Goal: Task Accomplishment & Management: Complete application form

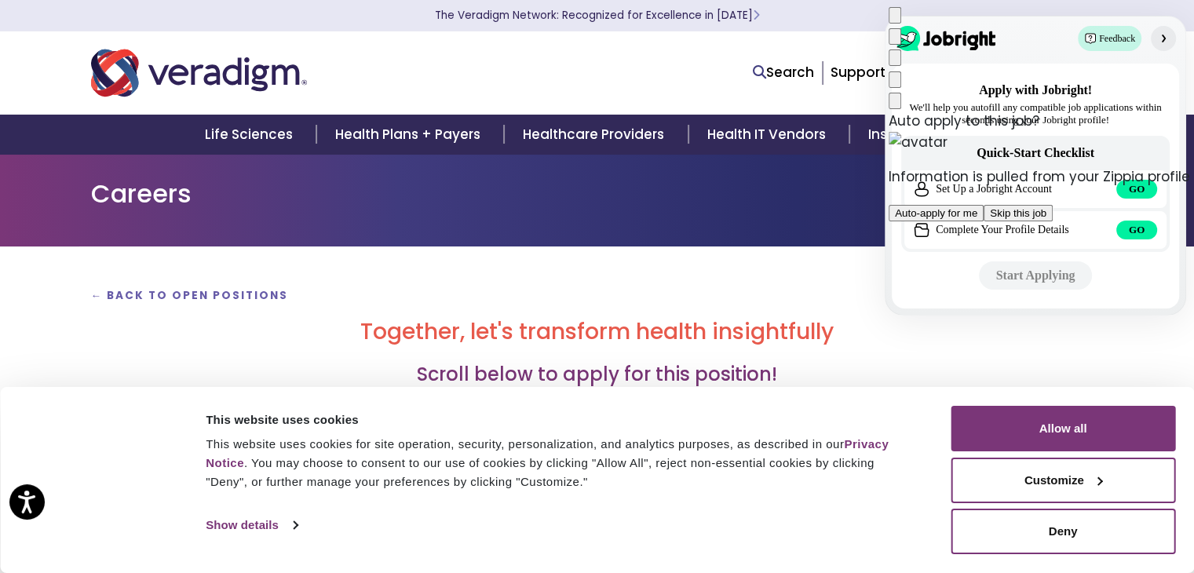
click at [984, 221] on button "Auto-apply for me" at bounding box center [936, 213] width 95 height 16
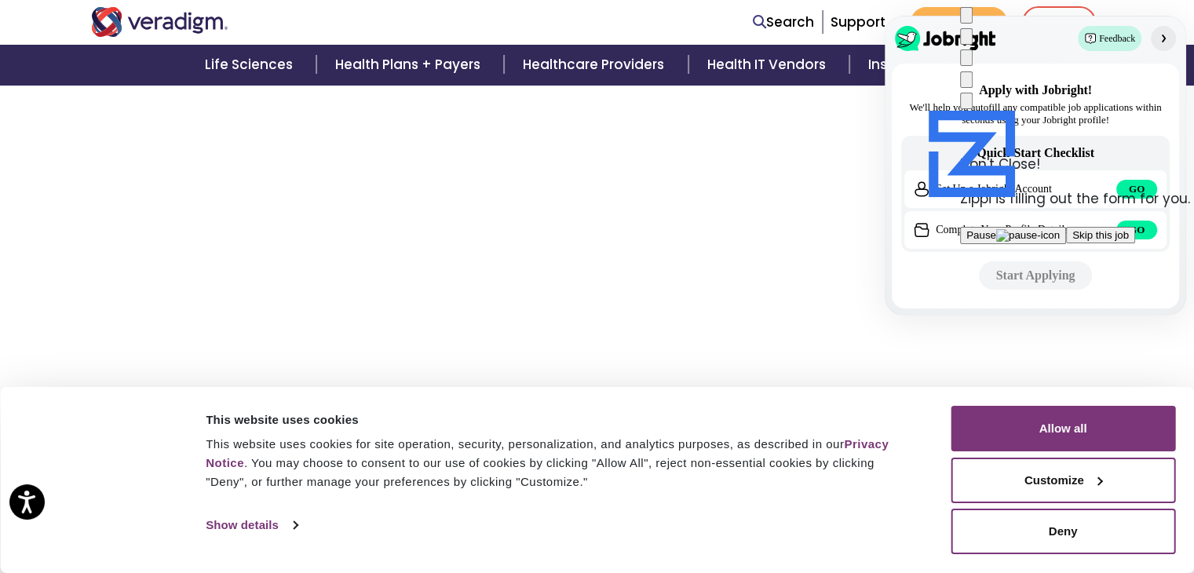
scroll to position [5436, 0]
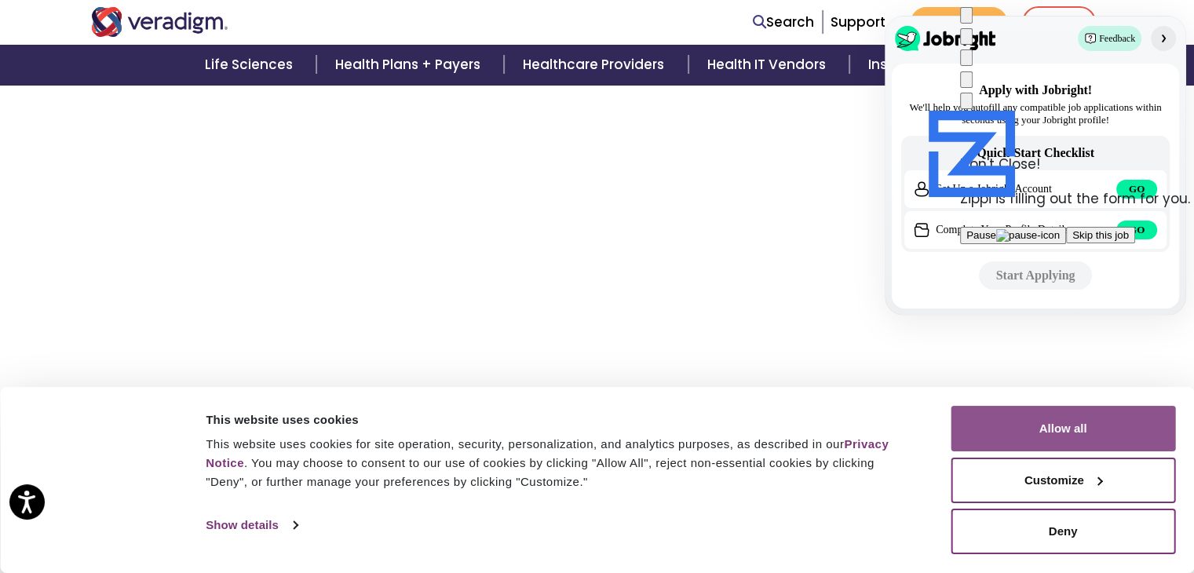
click at [1076, 422] on button "Allow all" at bounding box center [1063, 429] width 225 height 46
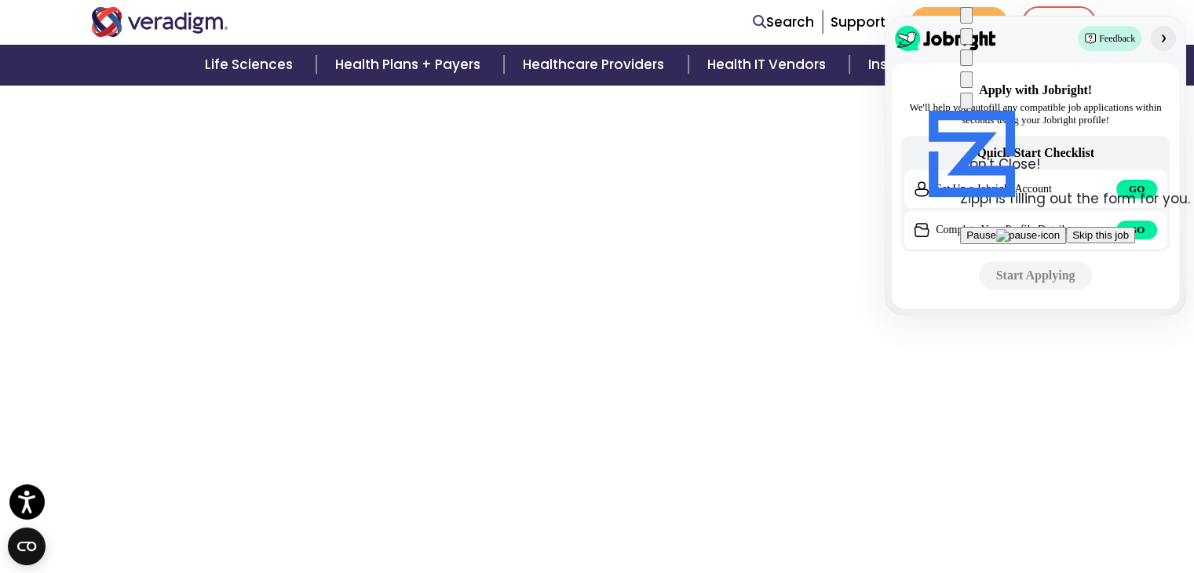
scroll to position [5555, 0]
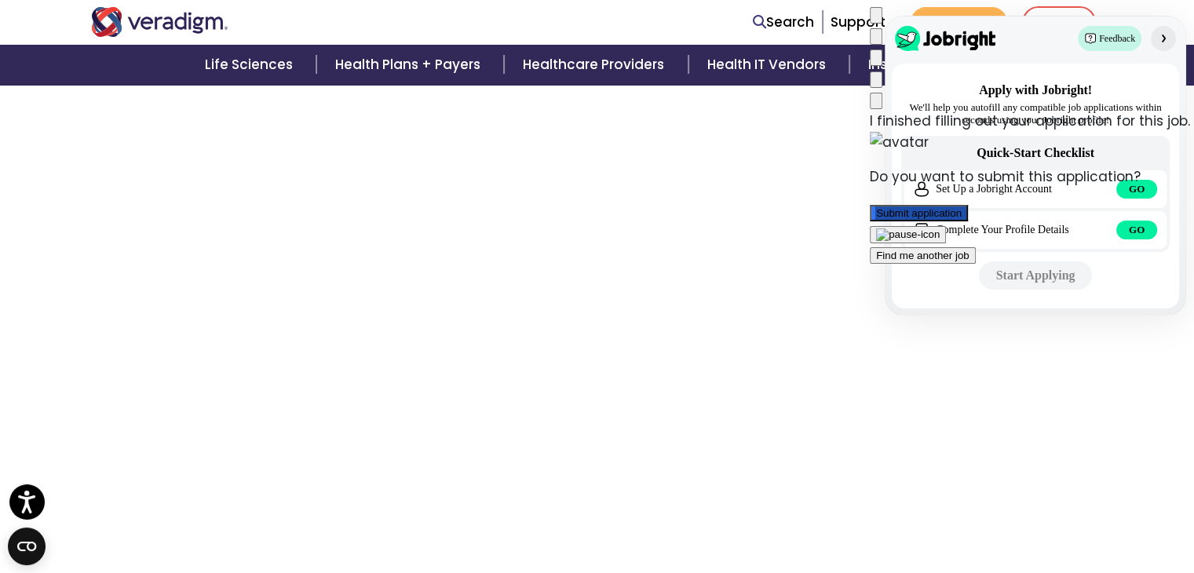
click at [968, 207] on button "Submit application" at bounding box center [919, 213] width 98 height 16
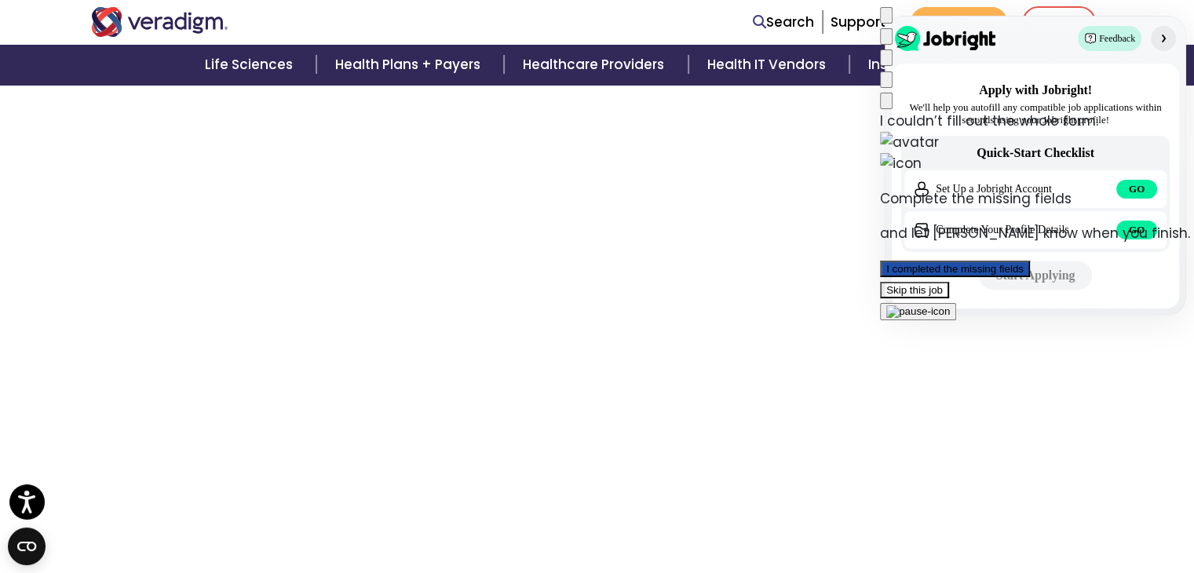
scroll to position [2885, 0]
click at [1016, 261] on button "I completed the missing fields" at bounding box center [955, 269] width 150 height 16
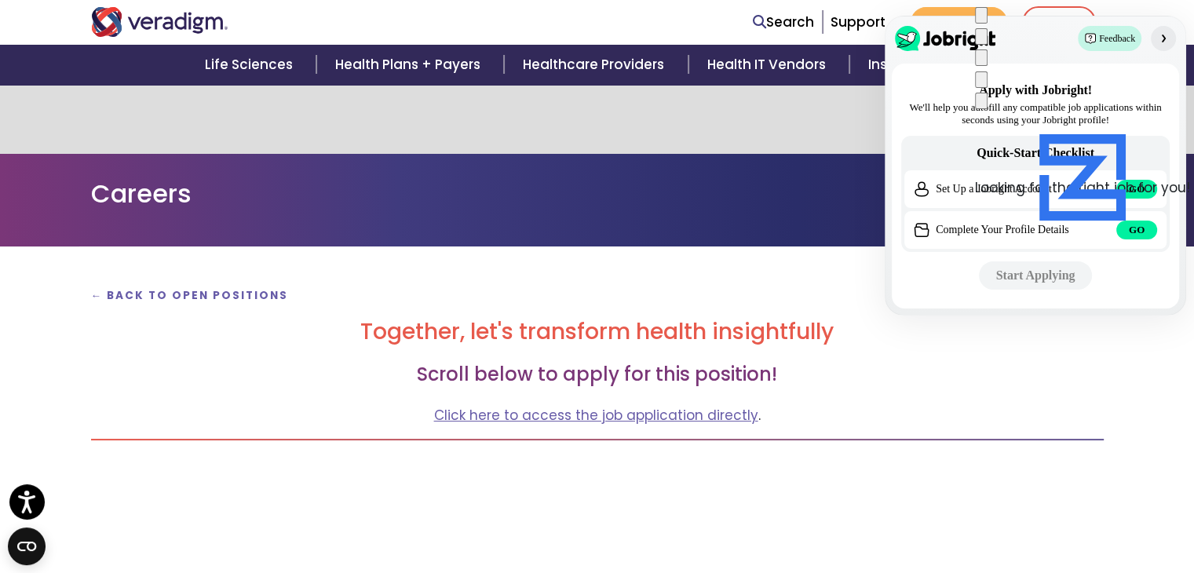
scroll to position [0, 0]
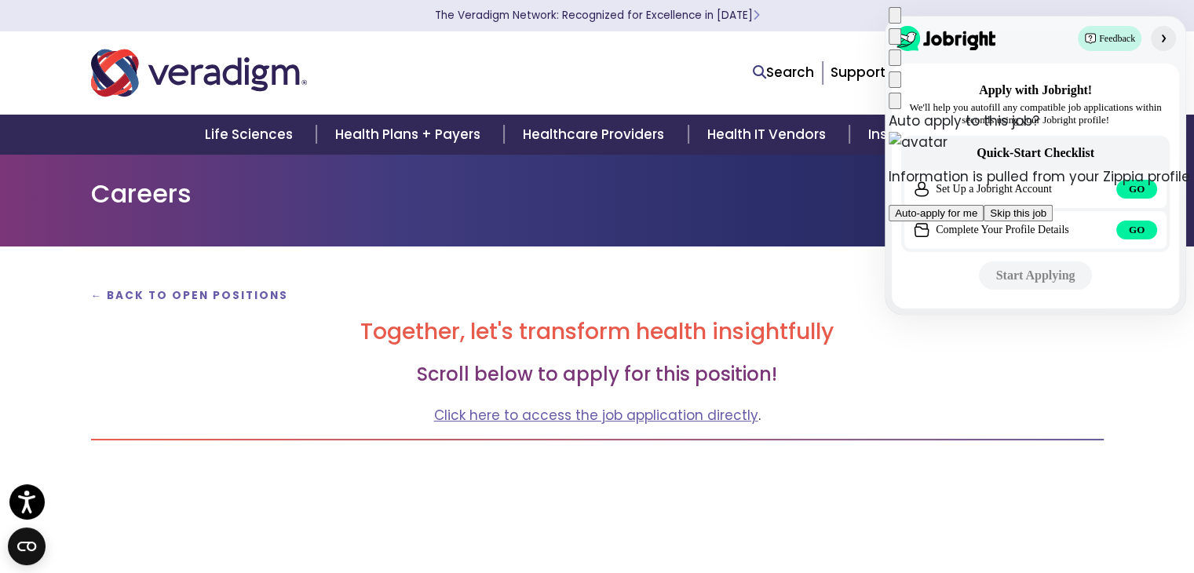
drag, startPoint x: 1000, startPoint y: 200, endPoint x: 645, endPoint y: 51, distance: 385.7
click at [984, 205] on button "Auto-apply for me" at bounding box center [936, 213] width 95 height 16
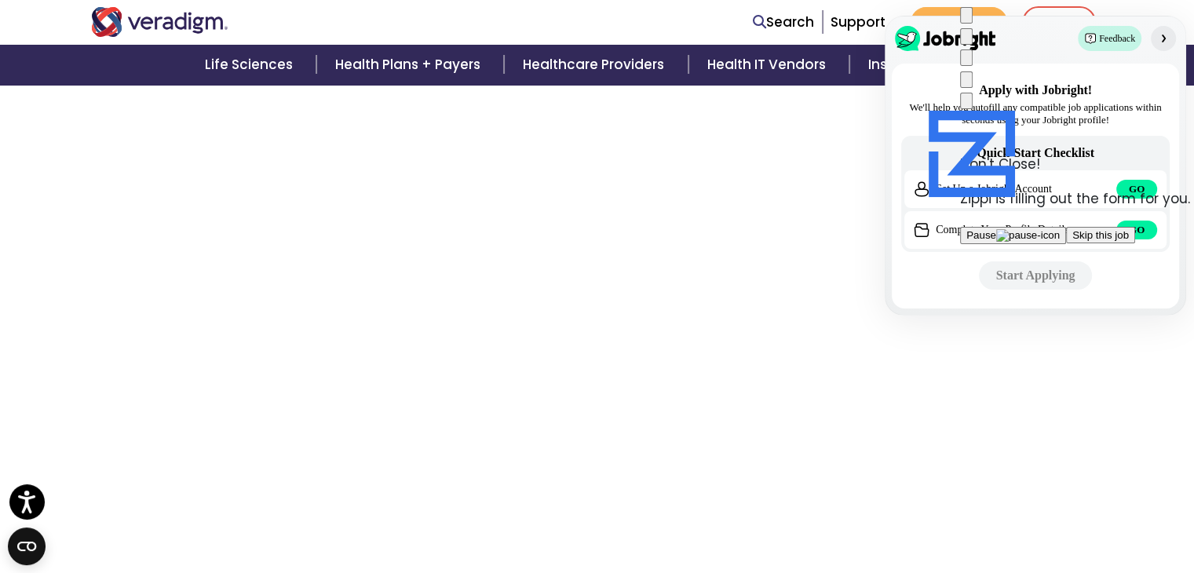
scroll to position [5114, 0]
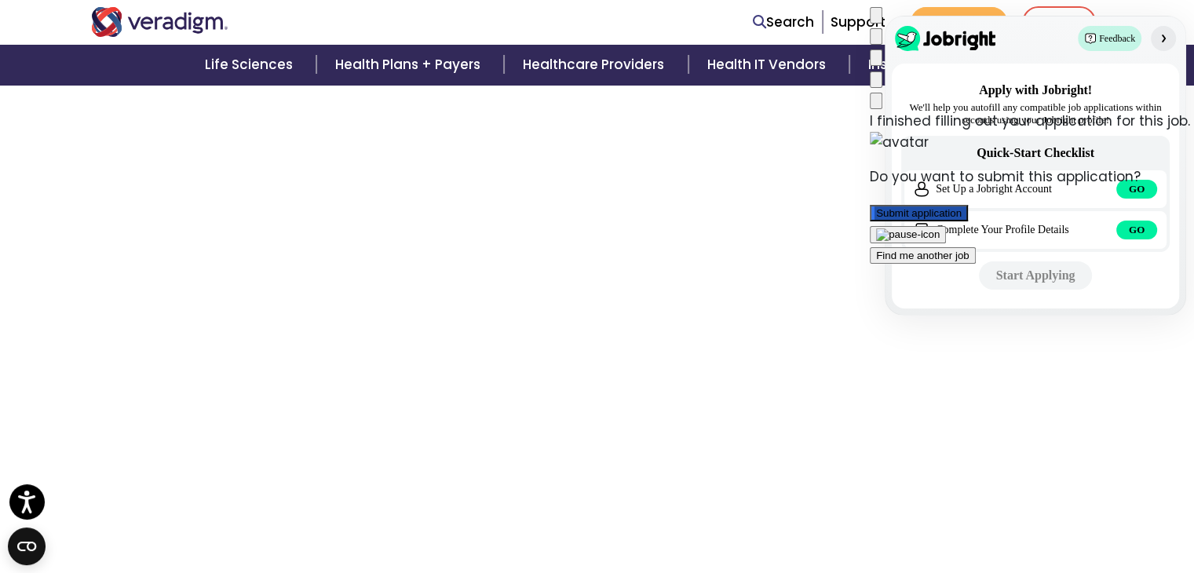
click at [968, 206] on button "Submit application" at bounding box center [919, 213] width 98 height 16
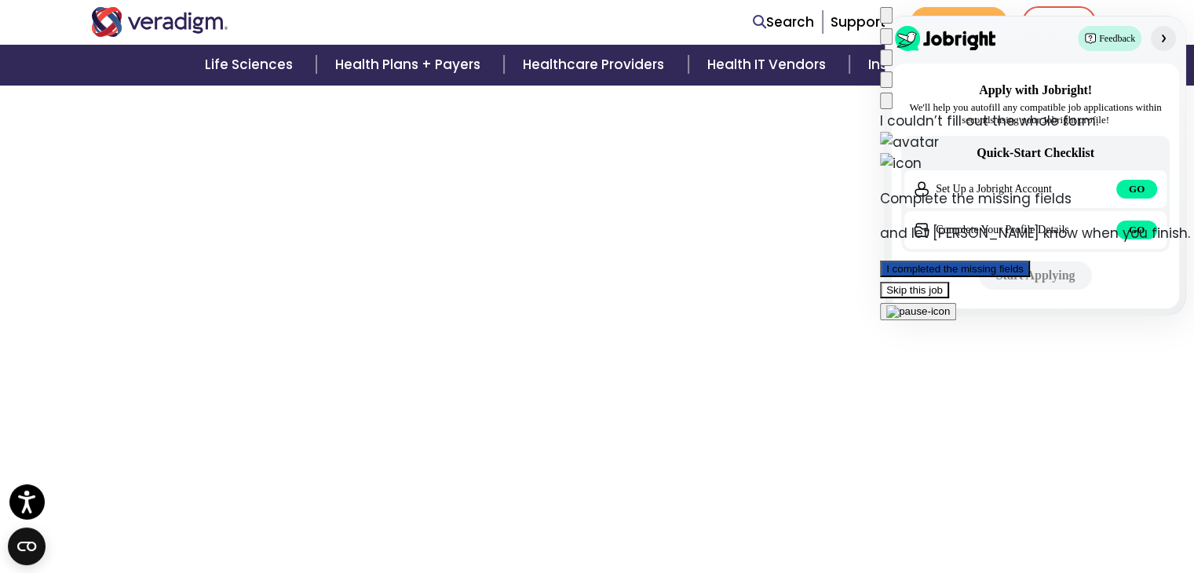
scroll to position [2885, 0]
click at [1091, 233] on div "I couldn’t fill out the whole form. Complete the missing fields and let Zippi k…" at bounding box center [1035, 216] width 310 height 211
click at [1030, 261] on button "I completed the missing fields" at bounding box center [955, 269] width 150 height 16
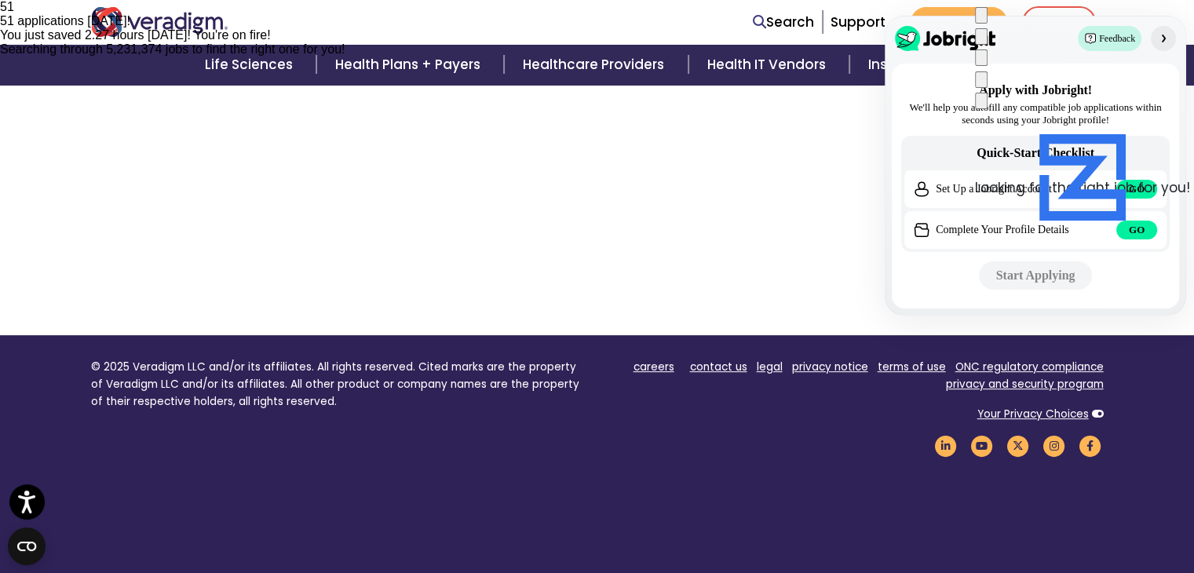
scroll to position [502, 0]
